Goal: Transaction & Acquisition: Purchase product/service

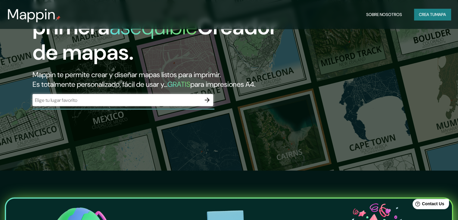
click at [153, 106] on div "​" at bounding box center [123, 100] width 181 height 12
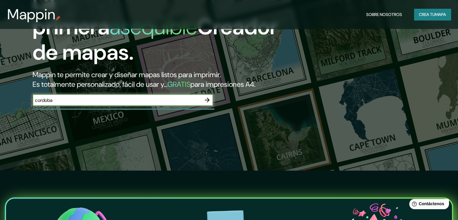
type input "cordoba"
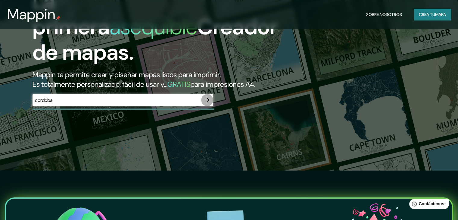
click at [204, 104] on icon "button" at bounding box center [207, 99] width 7 height 7
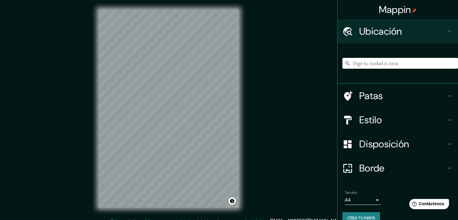
click at [420, 62] on input "Elige tu ciudad o zona" at bounding box center [400, 63] width 116 height 11
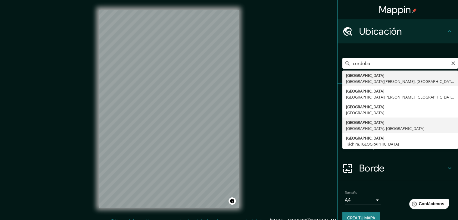
type input "Córdoba, Estado de Veracruz, México"
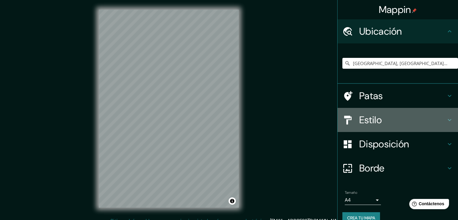
click at [377, 122] on font "Estilo" at bounding box center [370, 120] width 23 height 13
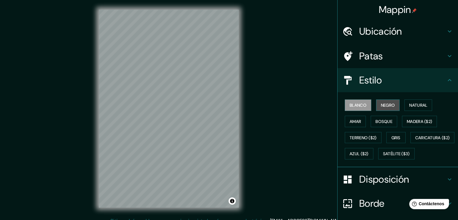
click at [392, 104] on button "Negro" at bounding box center [388, 104] width 24 height 11
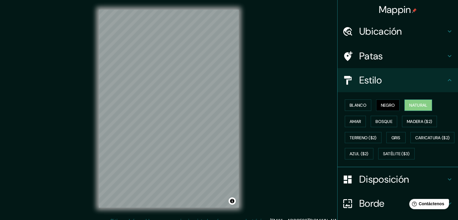
click at [413, 104] on font "Natural" at bounding box center [418, 104] width 18 height 5
click at [357, 117] on button "Amar" at bounding box center [355, 121] width 21 height 11
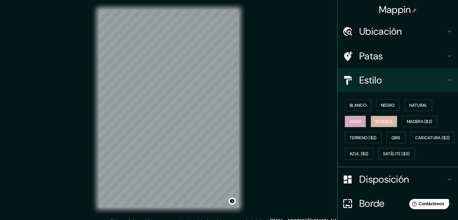
click at [375, 119] on font "Bosque" at bounding box center [383, 121] width 17 height 5
click at [416, 119] on font "Madera ($2)" at bounding box center [419, 121] width 25 height 5
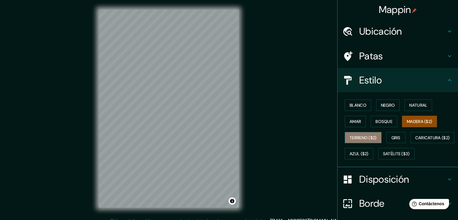
click at [349, 132] on button "Terreno ($2)" at bounding box center [363, 137] width 37 height 11
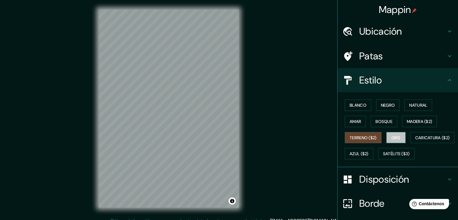
click at [394, 132] on button "Gris" at bounding box center [395, 137] width 19 height 11
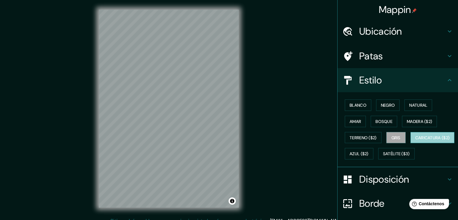
click at [415, 140] on font "Caricatura ($2)" at bounding box center [432, 137] width 35 height 5
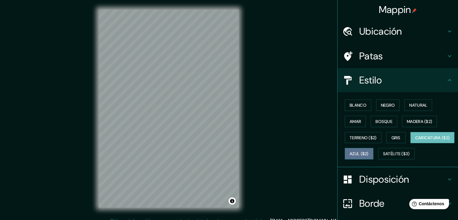
click at [369, 156] on font "Azul ($2)" at bounding box center [359, 154] width 19 height 8
click at [369, 162] on div "Blanco Negro Natural Amar Bosque Madera ($2) Terreno ($2) Gris Caricatura ($2) …" at bounding box center [400, 129] width 116 height 65
click at [364, 162] on div "Blanco Negro Natural Amar Bosque Madera ($2) Terreno ($2) Gris Caricatura ($2) …" at bounding box center [400, 129] width 116 height 65
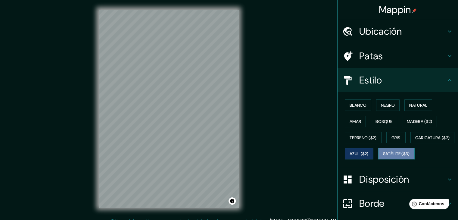
click at [383, 157] on font "Satélite ($3)" at bounding box center [396, 154] width 27 height 8
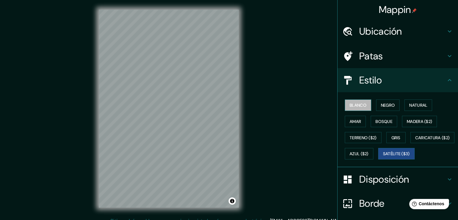
click at [351, 106] on font "Blanco" at bounding box center [358, 104] width 17 height 5
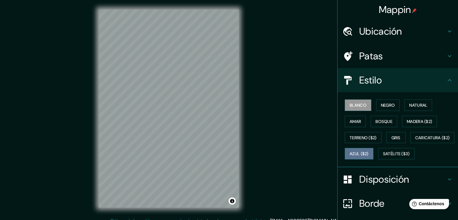
click at [369, 151] on font "Azul ($2)" at bounding box center [359, 153] width 19 height 5
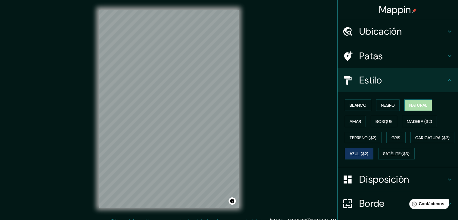
click at [415, 108] on font "Natural" at bounding box center [418, 105] width 18 height 8
click at [393, 105] on button "Negro" at bounding box center [388, 104] width 24 height 11
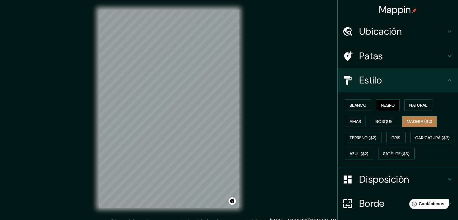
click at [418, 119] on font "Madera ($2)" at bounding box center [419, 121] width 25 height 5
click at [375, 122] on font "Bosque" at bounding box center [383, 121] width 17 height 5
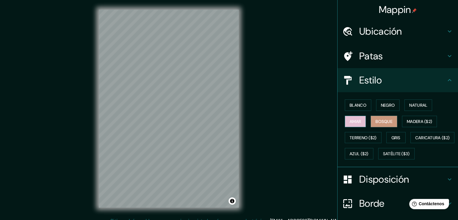
click at [350, 122] on font "Amar" at bounding box center [355, 121] width 11 height 5
click at [377, 123] on font "Bosque" at bounding box center [383, 121] width 17 height 5
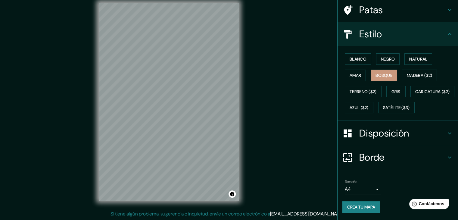
scroll to position [53, 0]
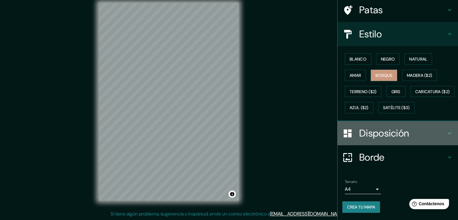
click at [397, 145] on div "Disposición" at bounding box center [398, 133] width 120 height 24
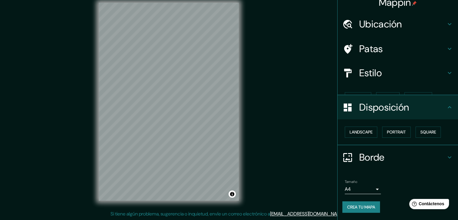
scroll to position [0, 0]
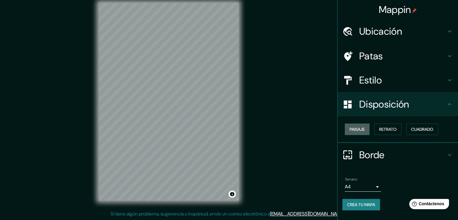
click at [365, 130] on button "Paisaje" at bounding box center [357, 128] width 25 height 11
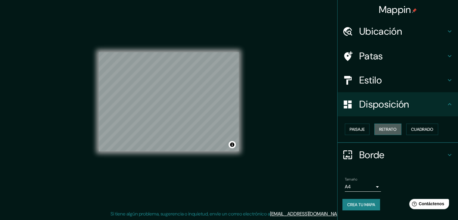
click at [394, 134] on button "Retrato" at bounding box center [387, 128] width 27 height 11
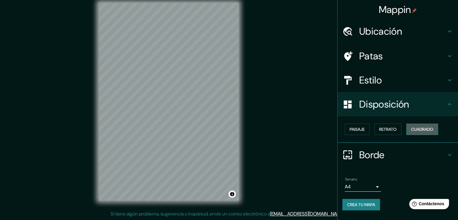
click at [418, 133] on button "Cuadrado" at bounding box center [422, 128] width 32 height 11
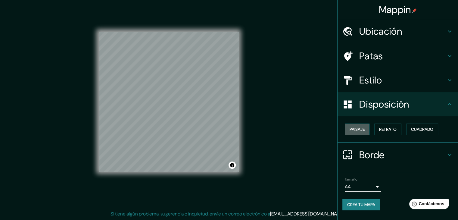
click at [361, 128] on font "Paisaje" at bounding box center [357, 128] width 15 height 5
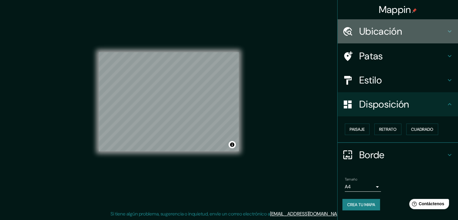
click at [388, 30] on font "Ubicación" at bounding box center [380, 31] width 43 height 13
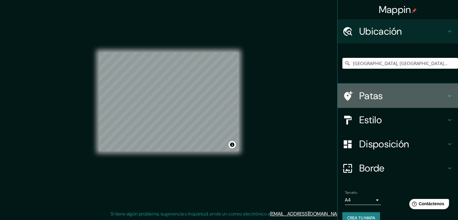
click at [390, 87] on div "Patas" at bounding box center [398, 96] width 120 height 24
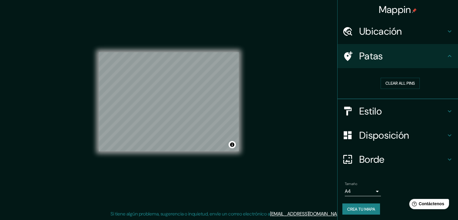
scroll to position [1, 0]
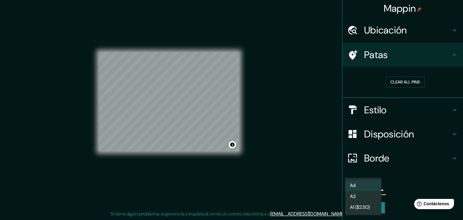
click at [362, 185] on body "Mappin Ubicación Córdoba, Estado de Veracruz, México Patas Clear all pins Estil…" at bounding box center [231, 103] width 463 height 220
click at [360, 193] on li "A3" at bounding box center [363, 196] width 36 height 11
click at [363, 186] on body "Mappin Ubicación Córdoba, Estado de Veracruz, México Patas Clear all pins Estil…" at bounding box center [231, 103] width 463 height 220
click at [357, 185] on li "A4" at bounding box center [363, 185] width 36 height 11
type input "single"
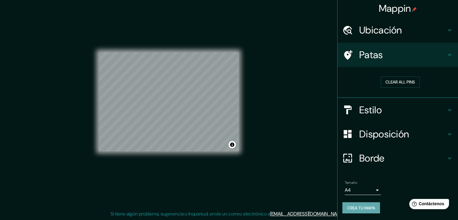
click at [371, 205] on font "Crea tu mapa" at bounding box center [361, 207] width 28 height 5
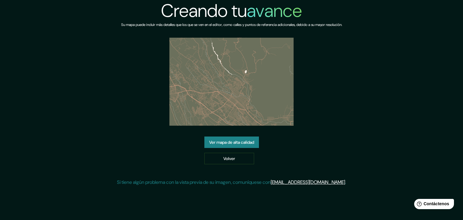
click at [233, 148] on div "Ver mapa de alta calidad Volver" at bounding box center [231, 150] width 55 height 28
click at [232, 146] on link "Ver mapa de alta calidad" at bounding box center [231, 141] width 55 height 11
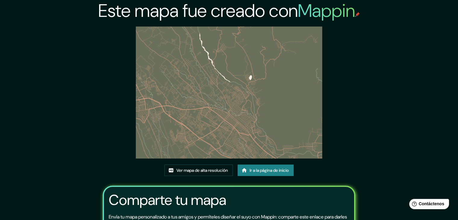
scroll to position [19, 0]
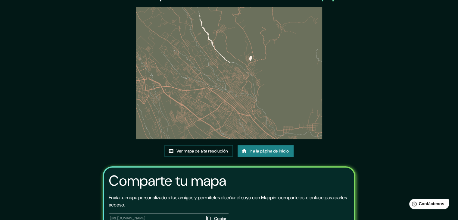
click at [279, 112] on img at bounding box center [229, 73] width 186 height 132
drag, startPoint x: 279, startPoint y: 112, endPoint x: 260, endPoint y: 101, distance: 22.2
click at [260, 101] on img at bounding box center [229, 73] width 186 height 132
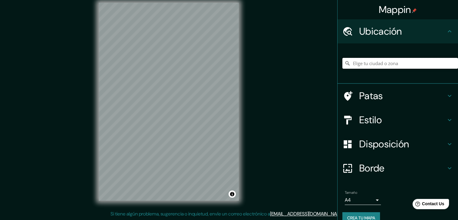
click at [416, 66] on input "Elige tu ciudad o zona" at bounding box center [400, 63] width 116 height 11
click at [441, 61] on input "[GEOGRAPHIC_DATA], [GEOGRAPHIC_DATA], [GEOGRAPHIC_DATA]" at bounding box center [400, 63] width 116 height 11
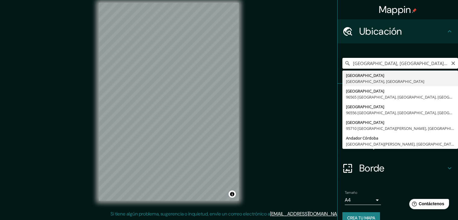
type input "[GEOGRAPHIC_DATA], [GEOGRAPHIC_DATA], [GEOGRAPHIC_DATA]"
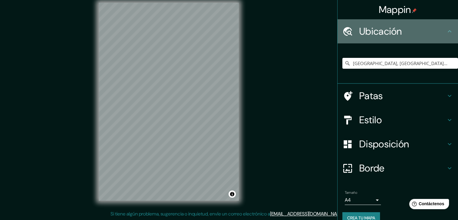
click at [412, 33] on h4 "Ubicación" at bounding box center [402, 31] width 87 height 12
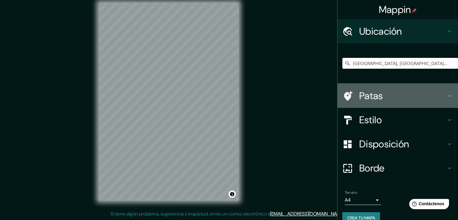
click at [376, 101] on font "Patas" at bounding box center [371, 95] width 24 height 13
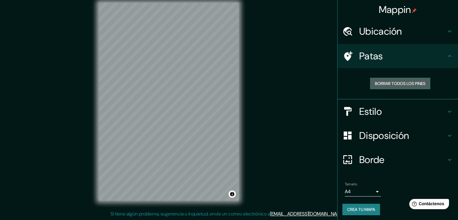
click at [423, 86] on button "Borrar todos los pines" at bounding box center [400, 83] width 60 height 11
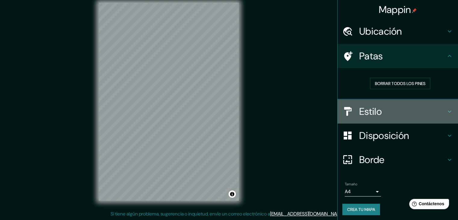
click at [386, 109] on h4 "Estilo" at bounding box center [402, 111] width 87 height 12
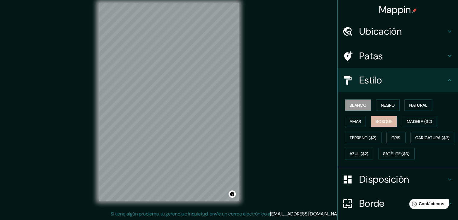
click at [389, 120] on font "Bosque" at bounding box center [383, 121] width 17 height 5
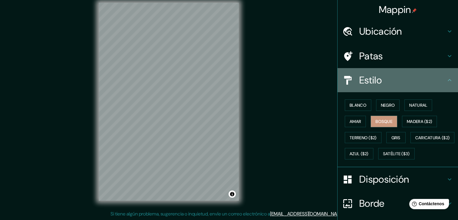
click at [436, 80] on h4 "Estilo" at bounding box center [402, 80] width 87 height 12
click at [446, 83] on icon at bounding box center [449, 79] width 7 height 7
click at [447, 81] on icon at bounding box center [449, 79] width 7 height 7
click at [448, 79] on icon at bounding box center [450, 80] width 4 height 2
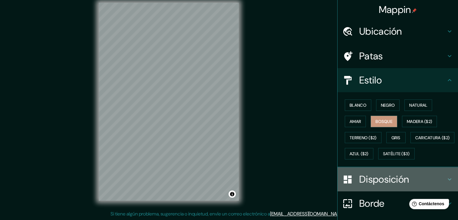
click at [364, 185] on font "Disposición" at bounding box center [384, 179] width 50 height 13
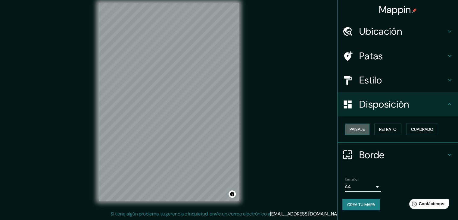
click at [366, 129] on button "Paisaje" at bounding box center [357, 128] width 25 height 11
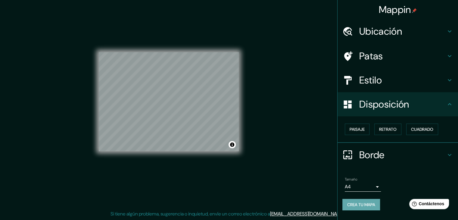
click at [366, 203] on font "Crea tu mapa" at bounding box center [361, 204] width 28 height 5
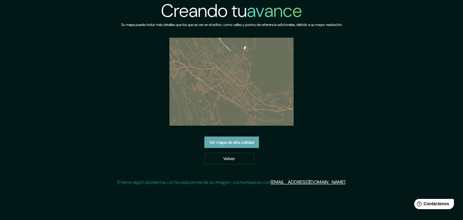
click at [220, 140] on font "Ver mapa de alta calidad" at bounding box center [231, 141] width 45 height 5
